Goal: Find specific page/section: Find specific page/section

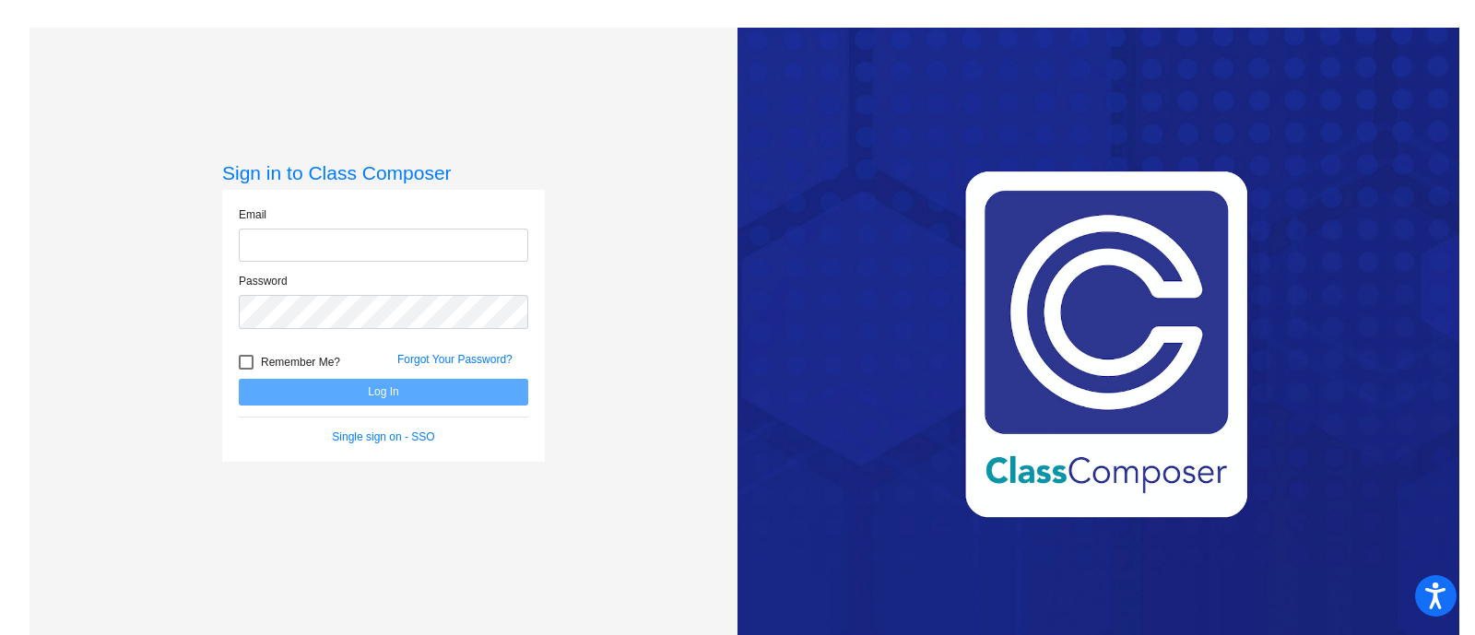
type input "[EMAIL_ADDRESS][PERSON_NAME][DOMAIN_NAME]"
click at [405, 392] on button "Log In" at bounding box center [383, 392] width 289 height 27
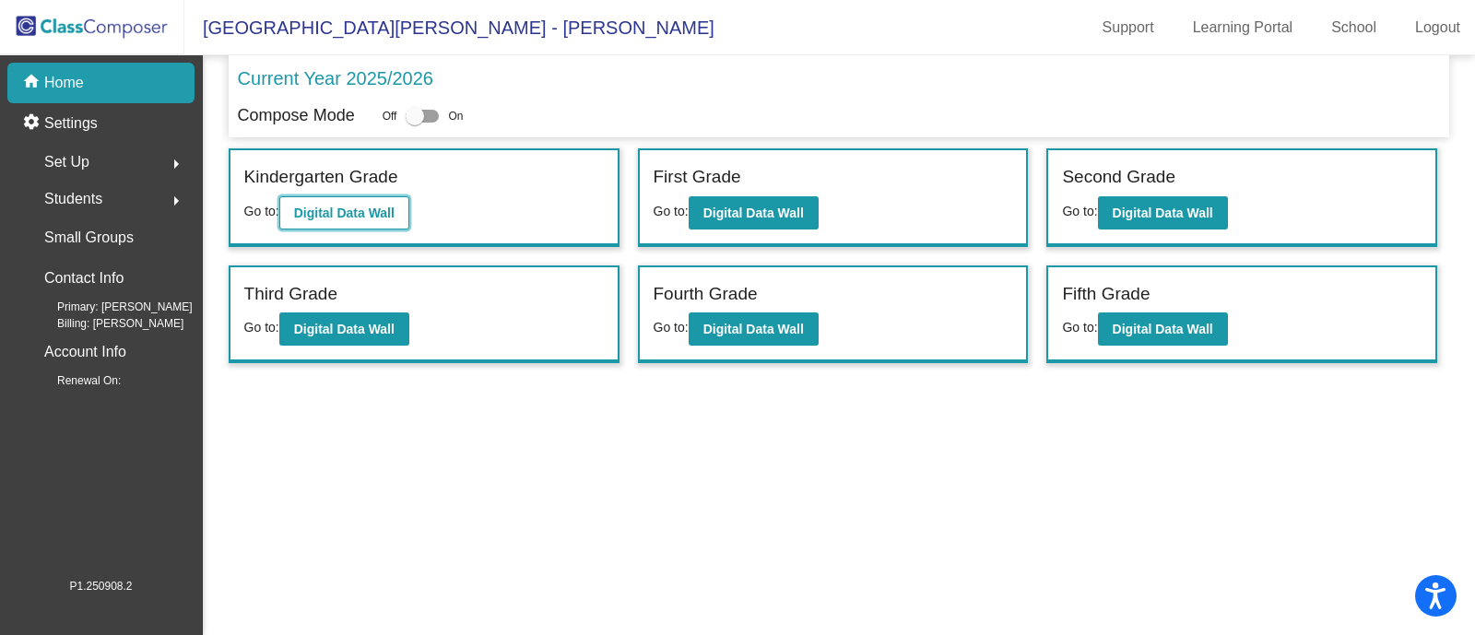
click at [317, 218] on b "Digital Data Wall" at bounding box center [344, 213] width 100 height 15
